Goal: Navigation & Orientation: Find specific page/section

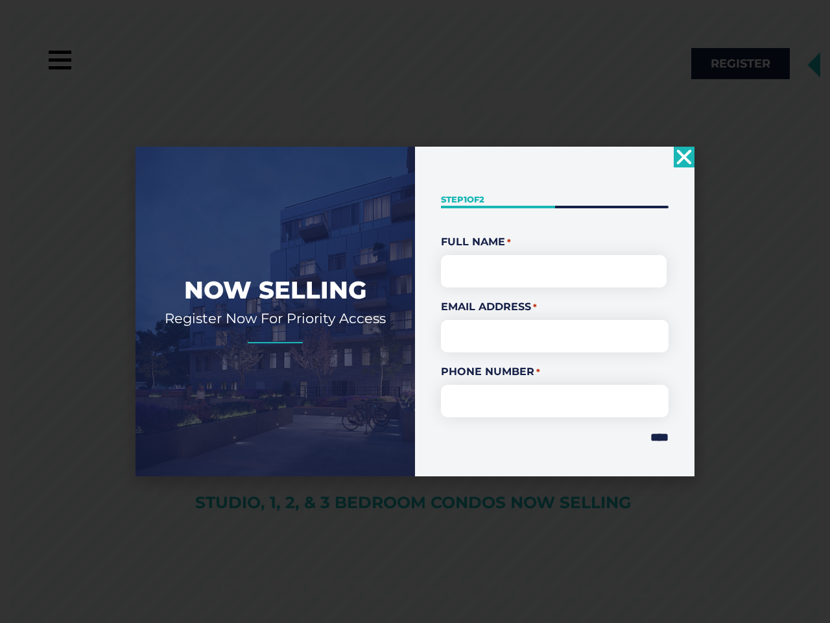
click at [415, 311] on div "" * " indicates required fields Step 1 of 2 50% Full Name * First Email Address…" at bounding box center [555, 311] width 280 height 329
click at [684, 157] on use "Close" at bounding box center [684, 157] width 15 height 15
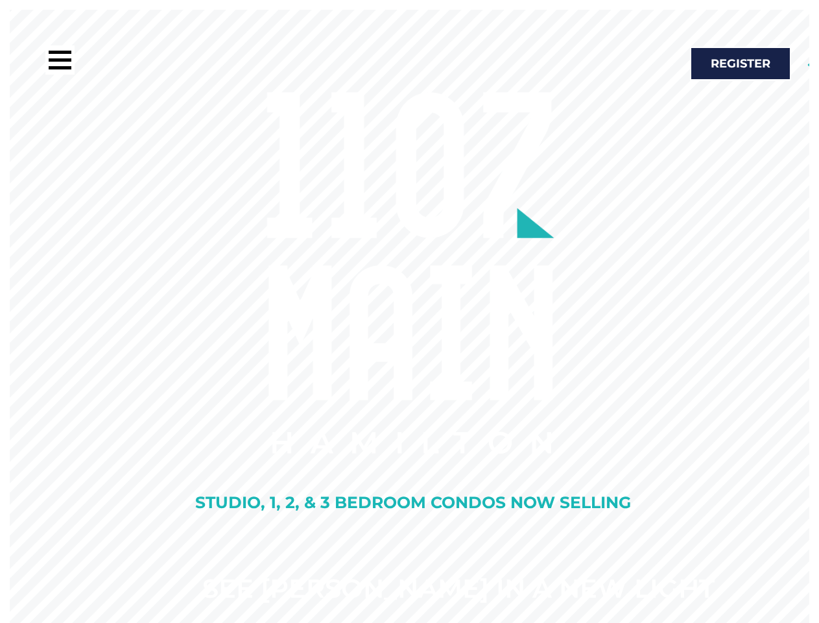
click at [653, 437] on rs-slide "See [PERSON_NAME] In A New Light Studio, 1, 2, & 3 Bedroom Condos Now Selling" at bounding box center [409, 321] width 819 height 623
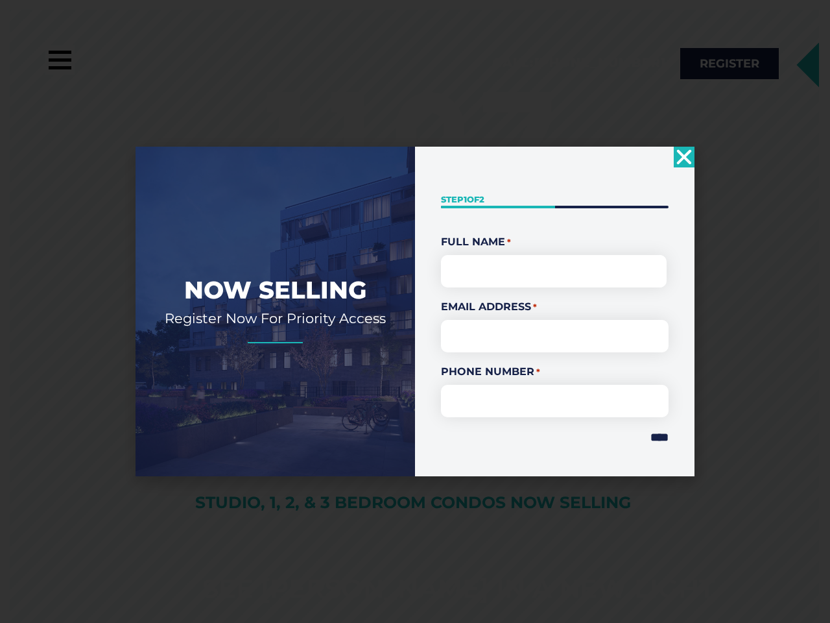
click at [415, 311] on div "" * " indicates required fields Step 1 of 2 50% Full Name * First Email Address…" at bounding box center [555, 311] width 280 height 329
click at [684, 157] on use "Close" at bounding box center [684, 157] width 15 height 15
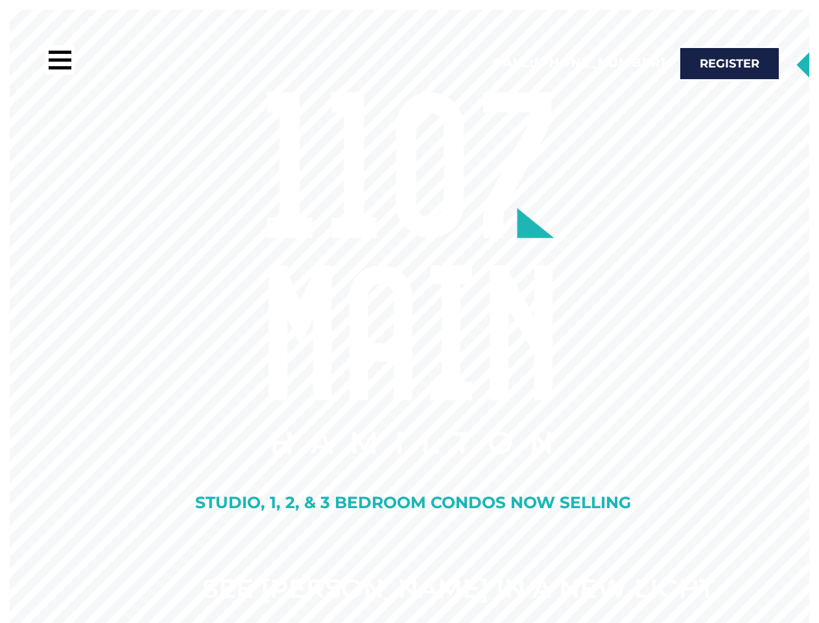
click at [653, 437] on rs-slide "See [PERSON_NAME] In A New Light Studio, 1, 2, & 3 Bedroom Condos Now Selling" at bounding box center [409, 321] width 819 height 623
